Goal: Find specific page/section: Find specific page/section

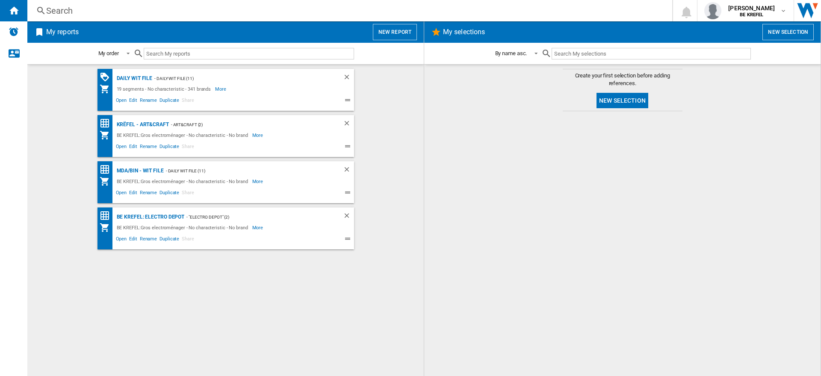
click at [176, 8] on div "Search" at bounding box center [348, 11] width 604 height 12
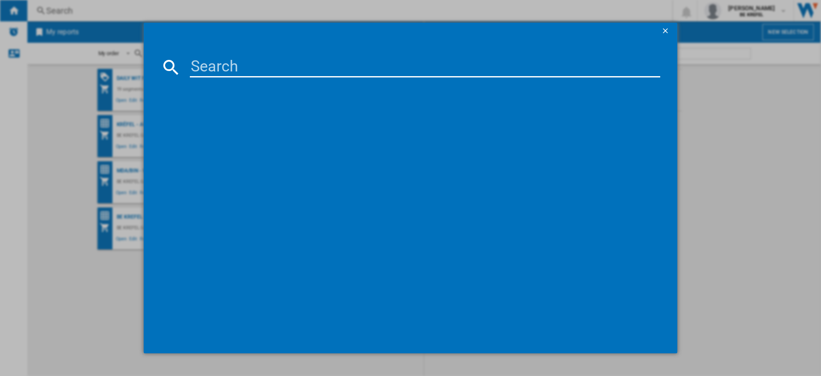
click at [222, 68] on input at bounding box center [425, 67] width 470 height 21
paste input "33003673"
type input "33003673"
click at [233, 121] on div "LENCO SCD720SI GRIS" at bounding box center [417, 122] width 462 height 9
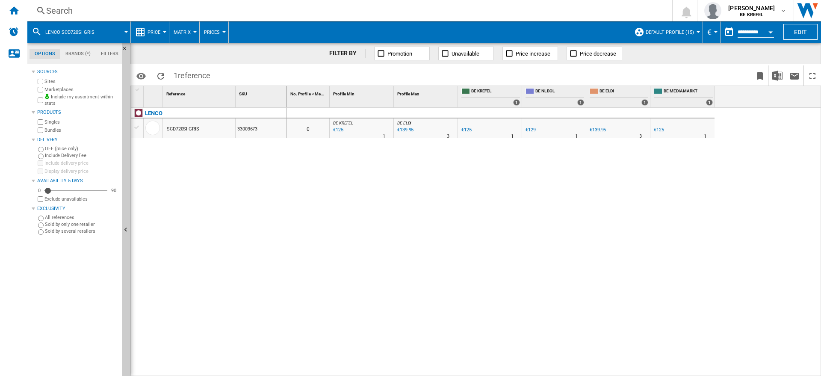
click at [163, 5] on div "Search" at bounding box center [348, 11] width 604 height 12
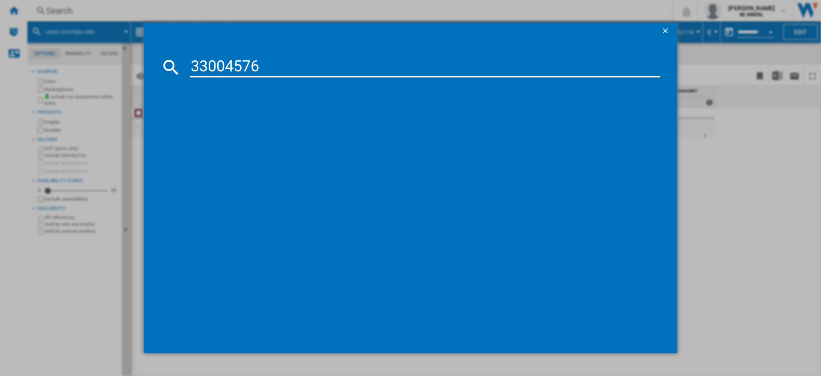
type input "33004576"
